Goal: Task Accomplishment & Management: Use online tool/utility

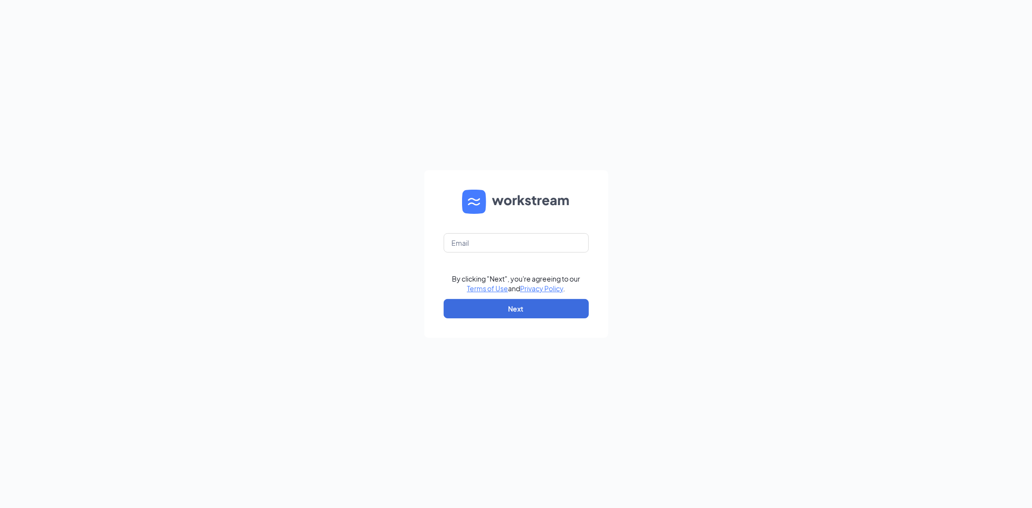
click at [499, 231] on form "By clicking "Next", you're agreeing to our Terms of Use and Privacy Policy . Ne…" at bounding box center [516, 253] width 184 height 167
click at [505, 243] on input "text" at bounding box center [516, 242] width 145 height 19
type input "[PERSON_NAME][EMAIL_ADDRESS][DOMAIN_NAME]"
click at [547, 320] on form "[PERSON_NAME][EMAIL_ADDRESS][DOMAIN_NAME] By clicking "Next", you're agreeing t…" at bounding box center [516, 253] width 184 height 167
click at [546, 313] on button "Next" at bounding box center [516, 308] width 145 height 19
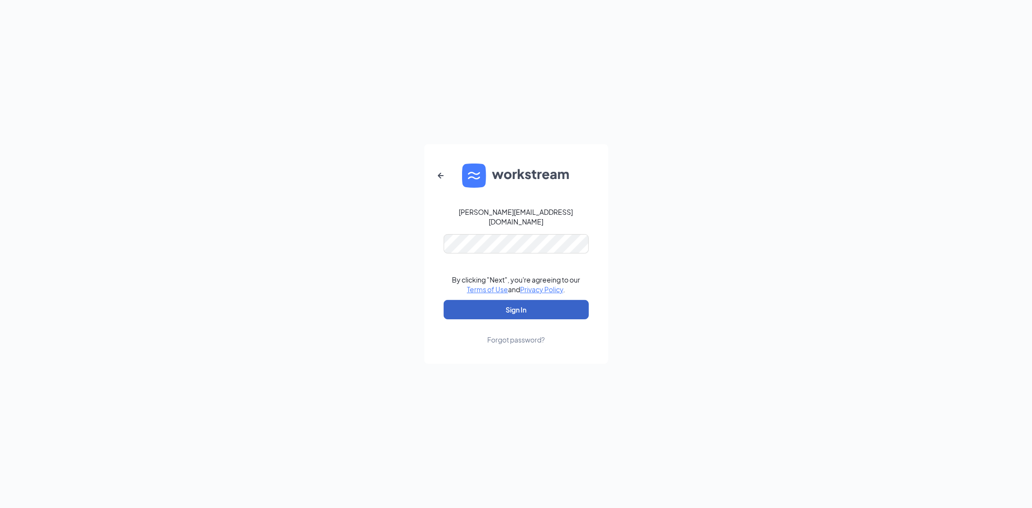
click at [509, 303] on button "Sign In" at bounding box center [516, 309] width 145 height 19
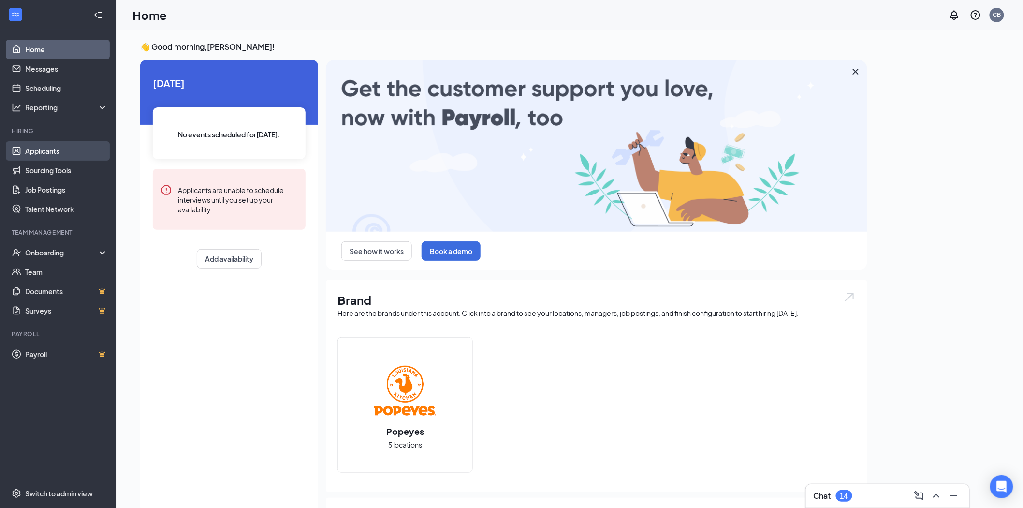
click at [59, 152] on link "Applicants" at bounding box center [66, 150] width 83 height 19
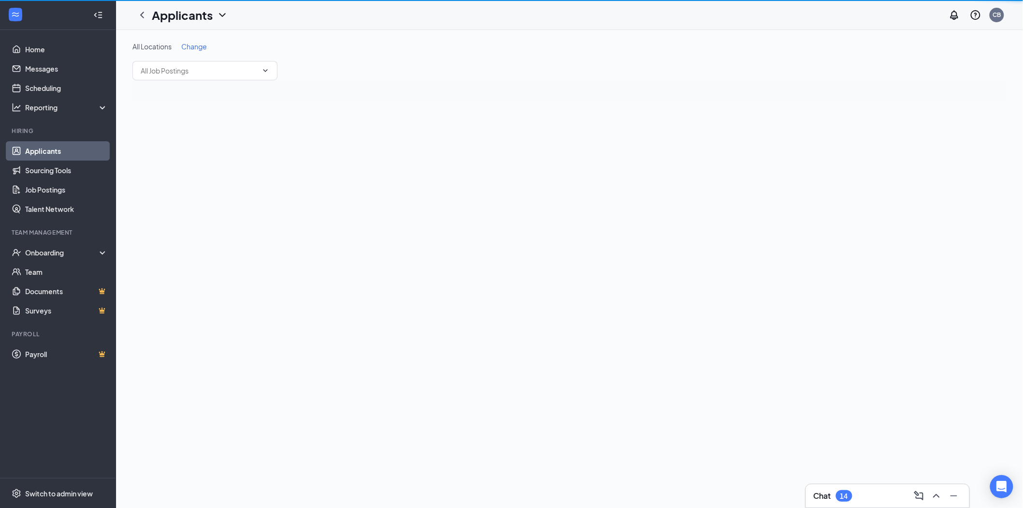
click at [59, 152] on link "Applicants" at bounding box center [66, 150] width 83 height 19
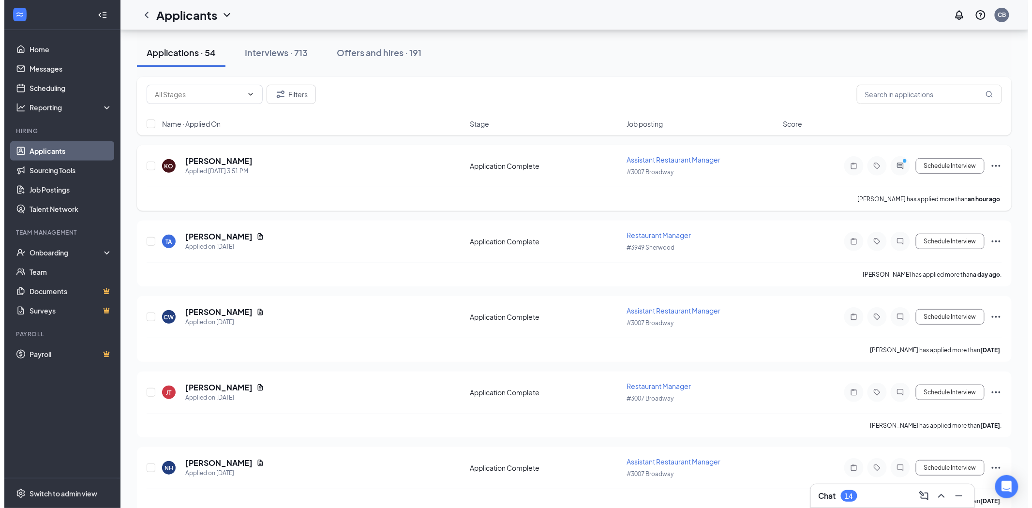
scroll to position [107, 0]
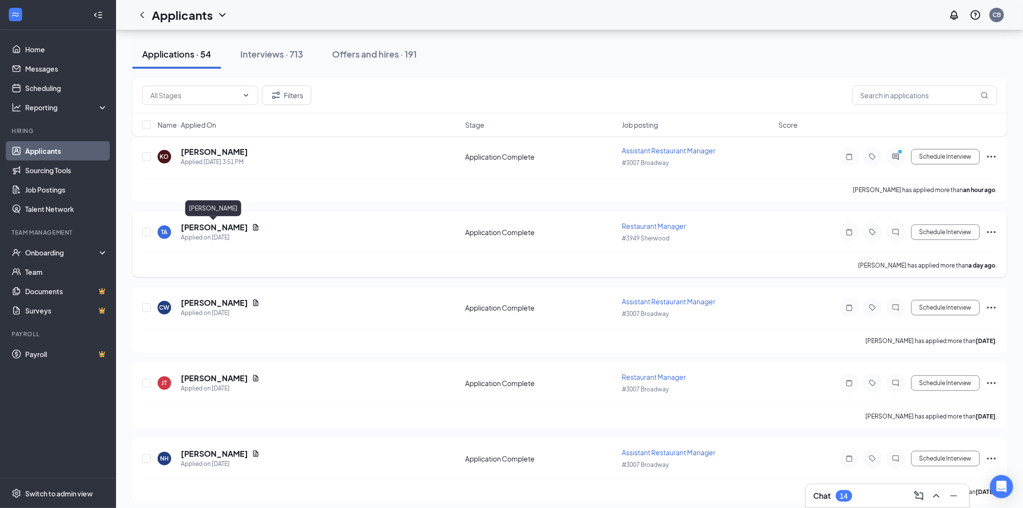
click at [229, 225] on h5 "[PERSON_NAME]" at bounding box center [214, 227] width 67 height 11
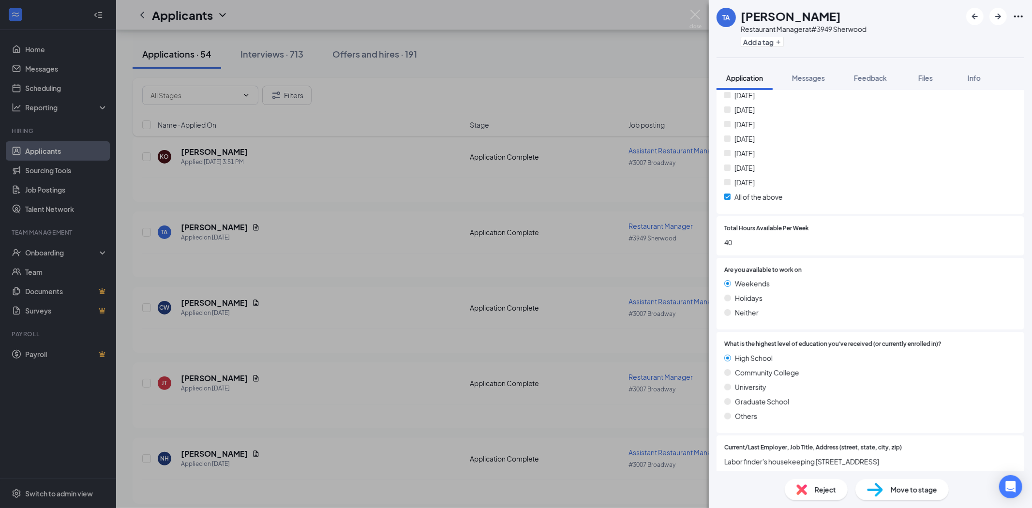
scroll to position [322, 0]
click at [1018, 15] on icon "Ellipses" at bounding box center [1018, 17] width 12 height 12
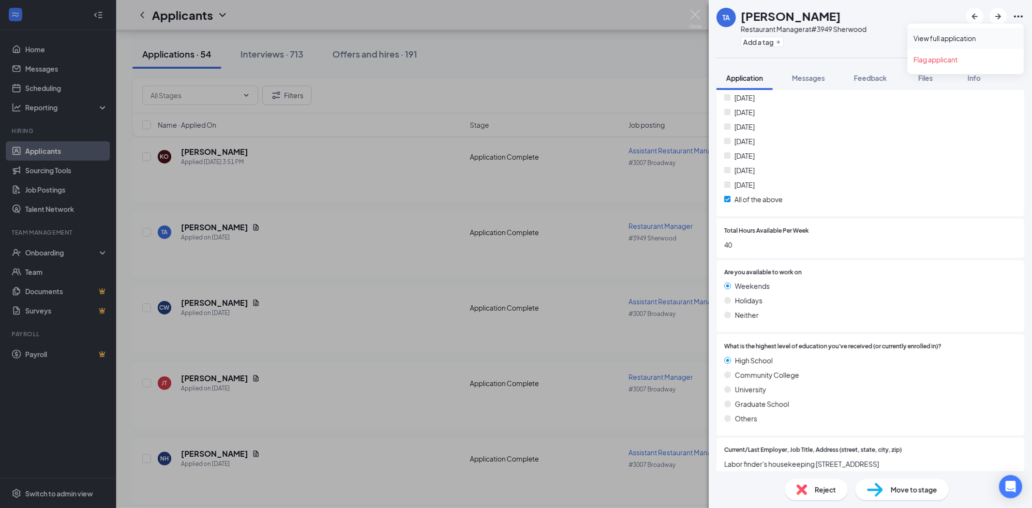
click at [983, 36] on link "View full application" at bounding box center [965, 38] width 104 height 10
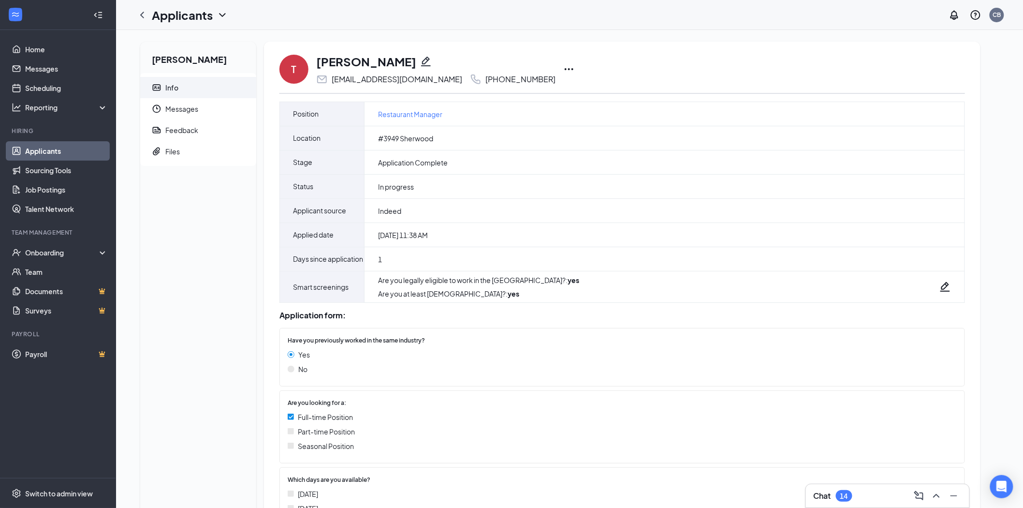
click at [575, 69] on icon "Ellipses" at bounding box center [569, 69] width 12 height 12
click at [620, 274] on p "Print applicant" at bounding box center [621, 272] width 83 height 10
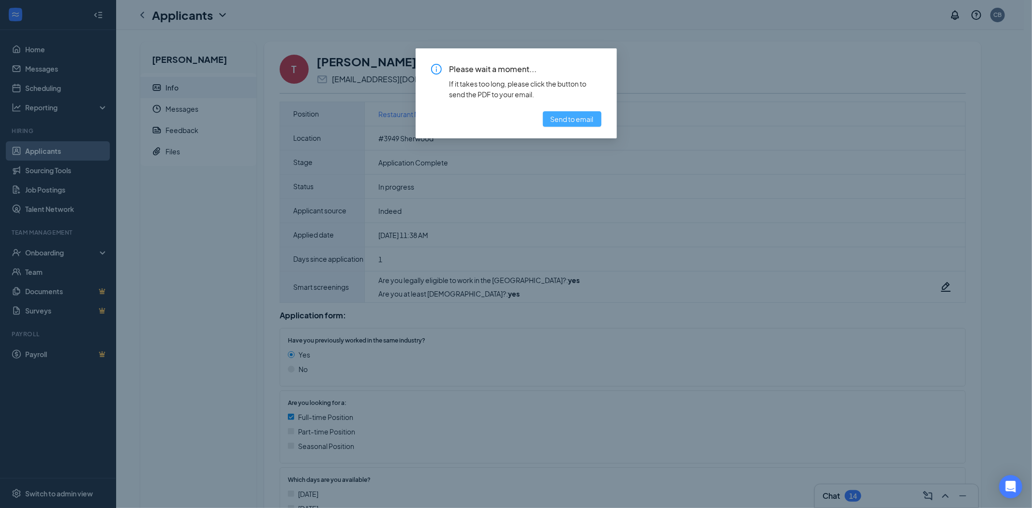
click at [573, 115] on span "Send to email" at bounding box center [571, 119] width 43 height 11
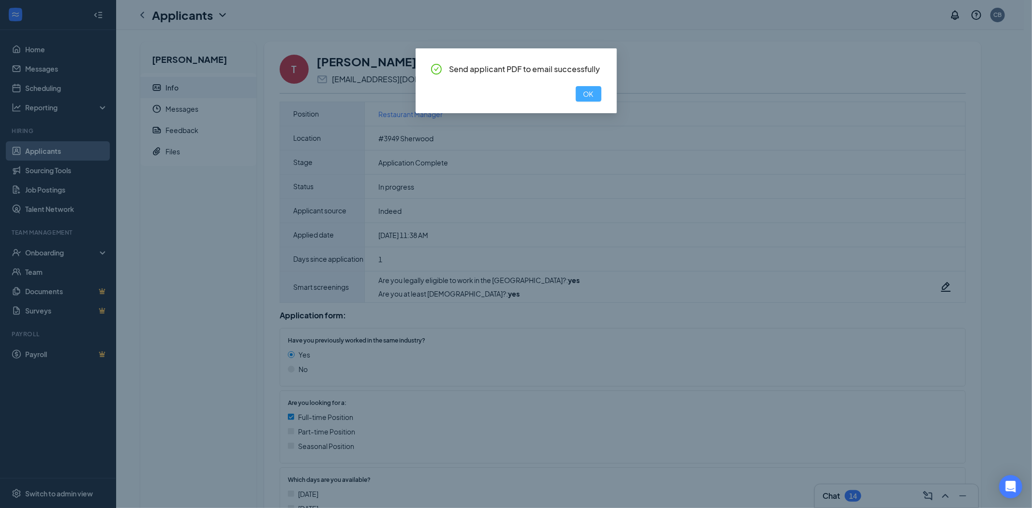
drag, startPoint x: 597, startPoint y: 96, endPoint x: 589, endPoint y: 89, distance: 10.3
click at [596, 95] on button "OK" at bounding box center [589, 93] width 26 height 15
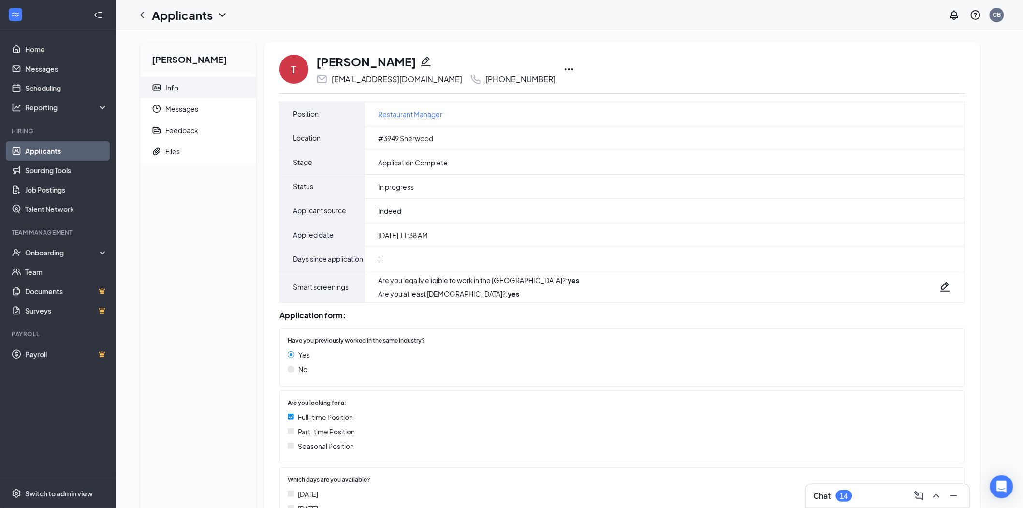
click at [575, 68] on icon "Ellipses" at bounding box center [569, 69] width 12 height 12
click at [611, 269] on p "Print applicant" at bounding box center [621, 272] width 83 height 10
click at [56, 152] on link "Applicants" at bounding box center [66, 150] width 83 height 19
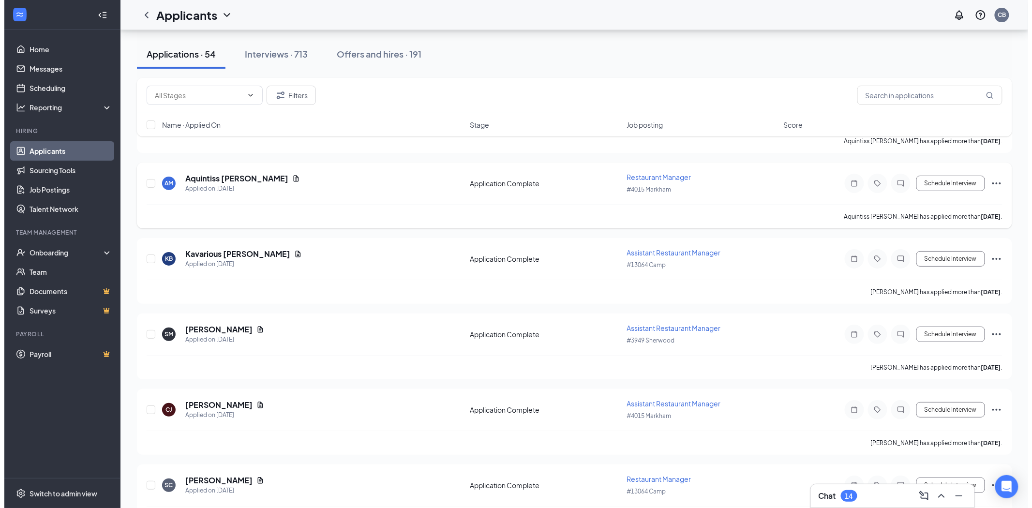
scroll to position [1505, 0]
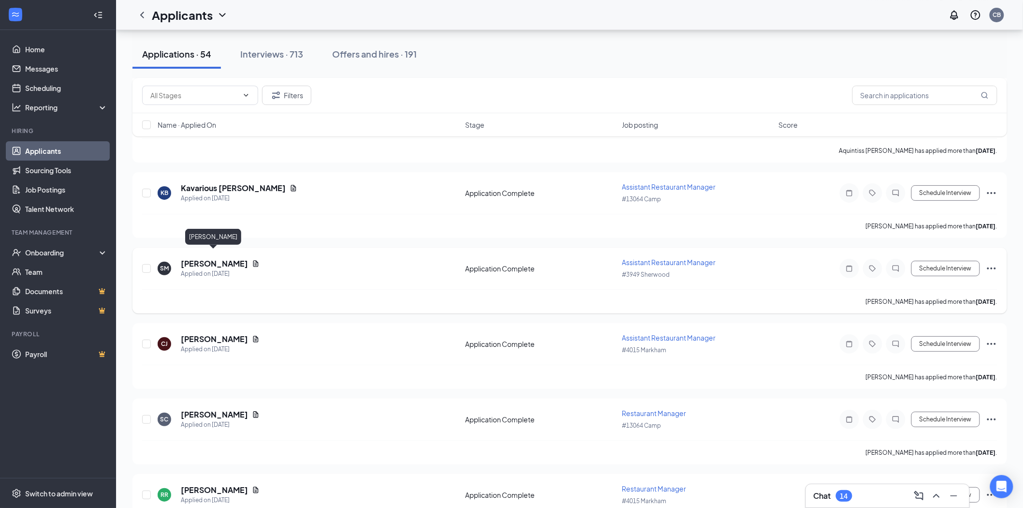
click at [197, 258] on h5 "Sherika Medlock" at bounding box center [214, 263] width 67 height 11
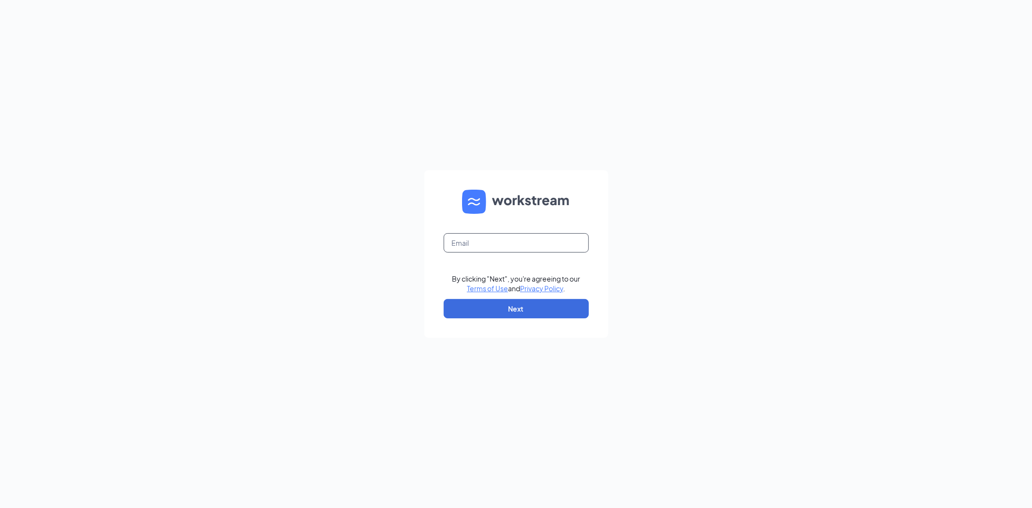
click at [473, 236] on input "text" at bounding box center [516, 242] width 145 height 19
type input "[PERSON_NAME][EMAIL_ADDRESS][DOMAIN_NAME]"
click at [467, 316] on button "Next" at bounding box center [516, 308] width 145 height 19
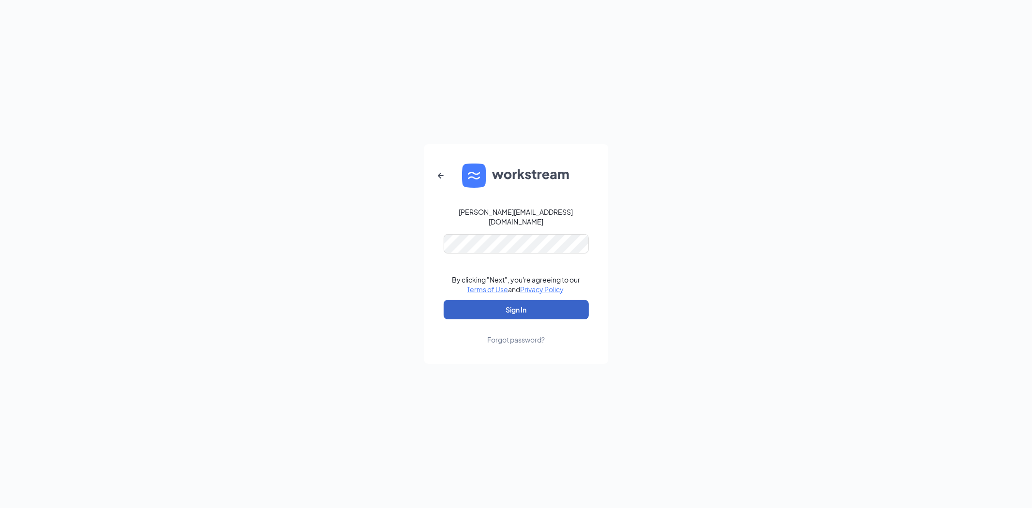
click at [472, 309] on button "Sign In" at bounding box center [516, 309] width 145 height 19
click at [515, 306] on button "Sign In" at bounding box center [516, 309] width 145 height 19
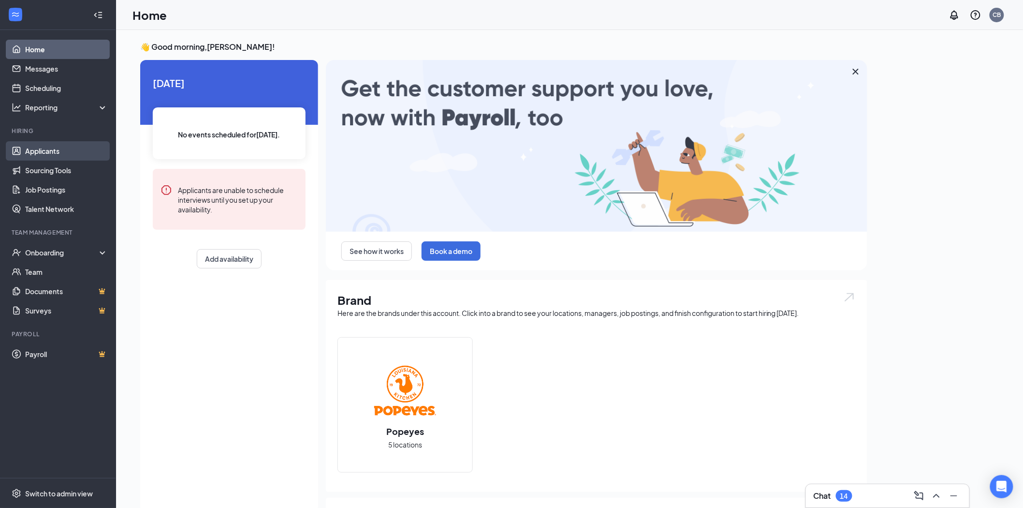
click at [29, 147] on link "Applicants" at bounding box center [66, 150] width 83 height 19
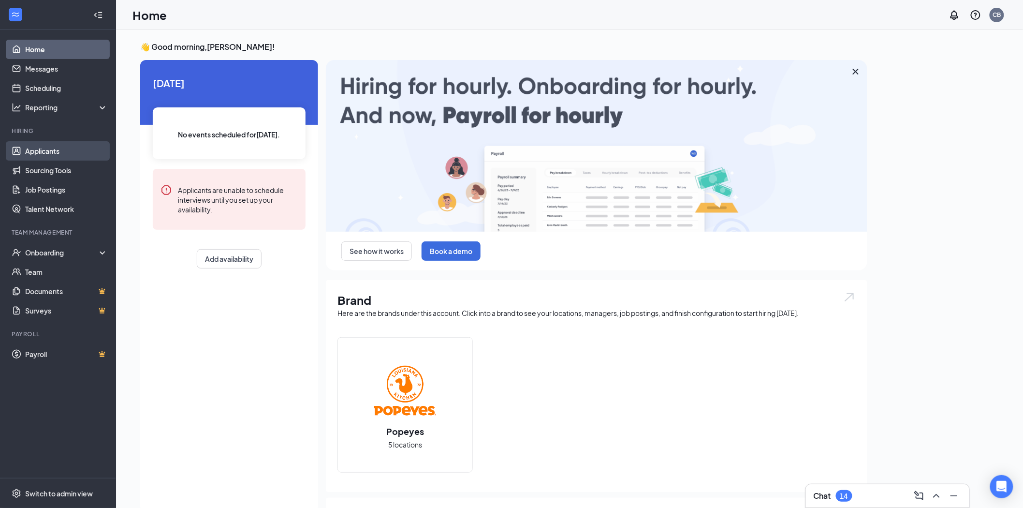
click at [29, 147] on link "Applicants" at bounding box center [66, 150] width 83 height 19
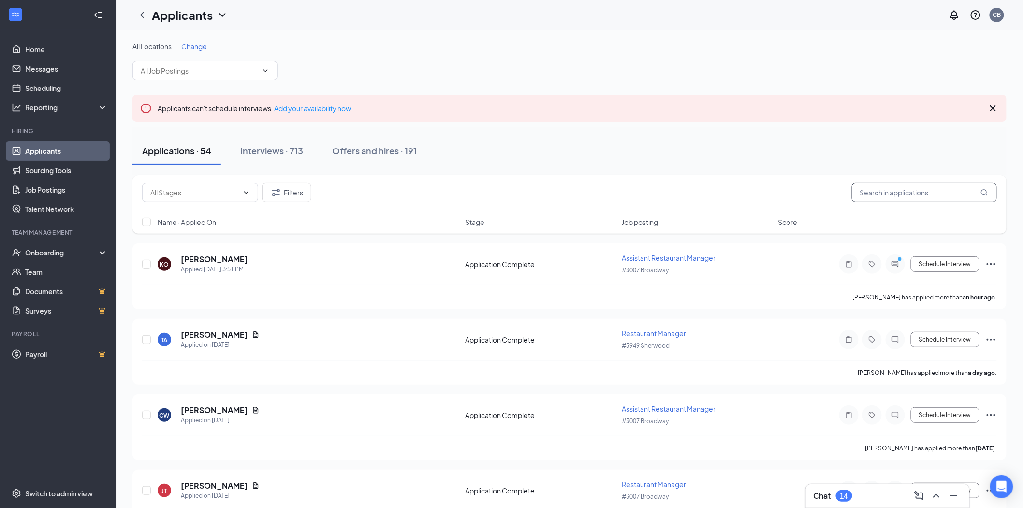
click at [880, 189] on input "text" at bounding box center [924, 192] width 145 height 19
click at [903, 189] on input "text" at bounding box center [924, 192] width 145 height 19
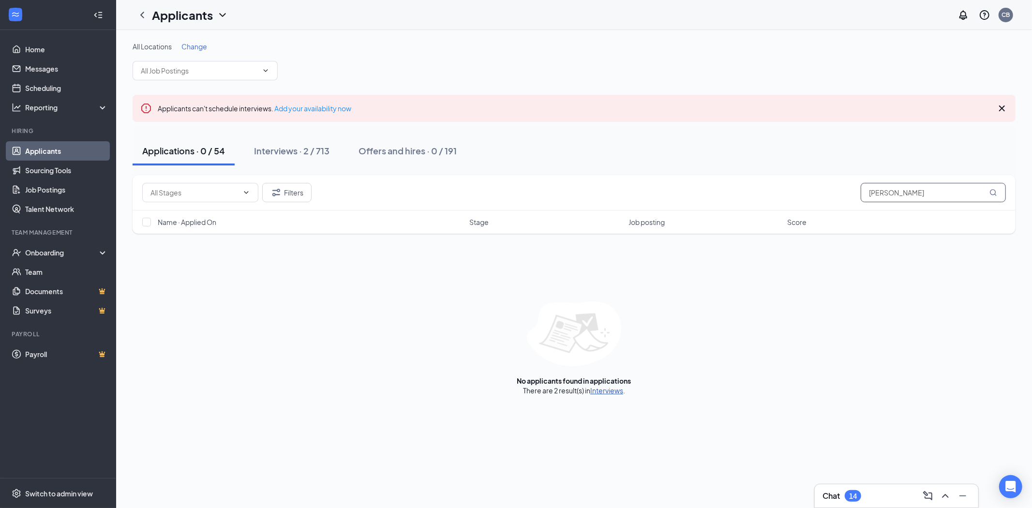
type input "[PERSON_NAME]"
click at [600, 390] on link "Interviews" at bounding box center [606, 390] width 33 height 9
